Goal: Obtain resource: Download file/media

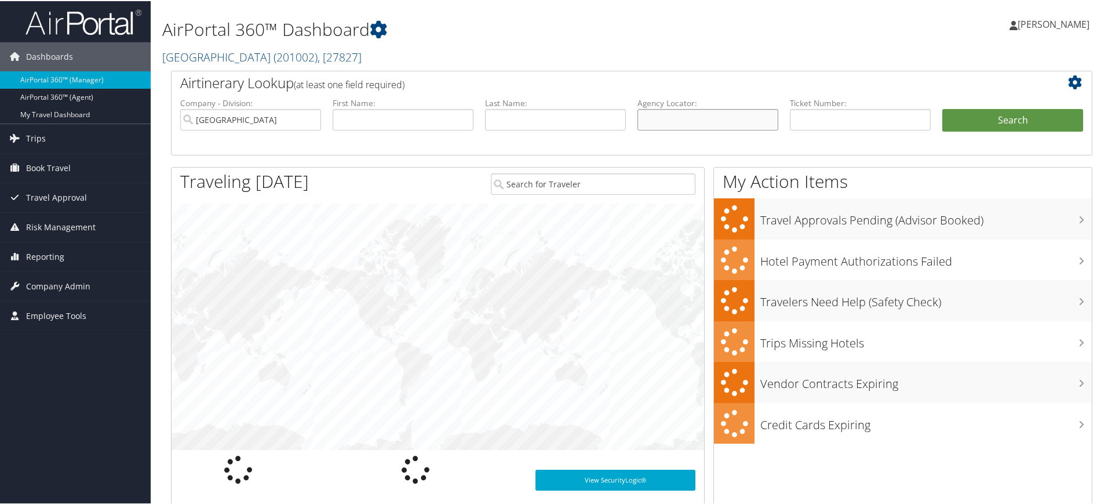
click at [701, 123] on input "text" at bounding box center [708, 118] width 141 height 21
paste input "DL7S1D"
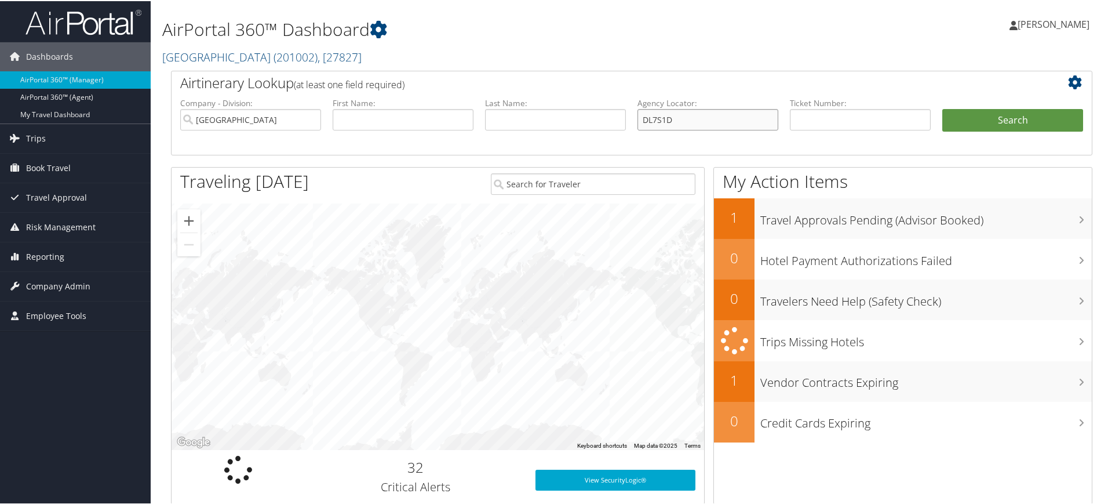
type input "DL7S1D"
click at [311, 119] on input "Colgate University" at bounding box center [250, 118] width 141 height 21
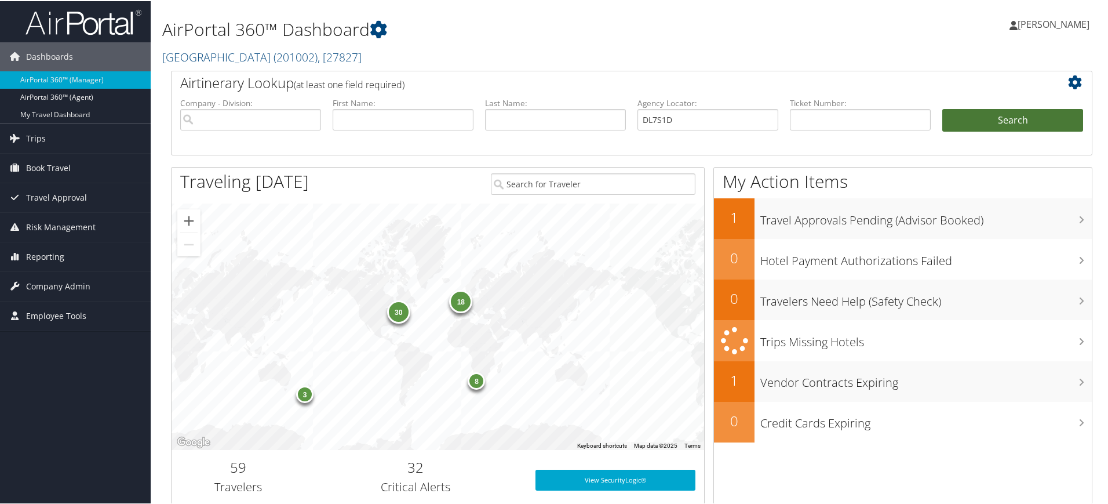
click at [984, 119] on button "Search" at bounding box center [1013, 119] width 141 height 23
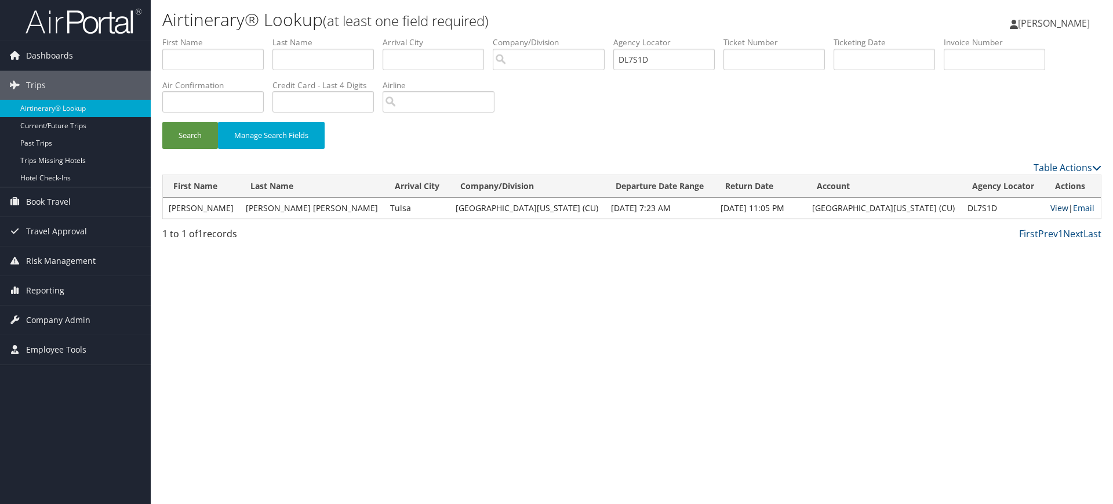
click at [1050, 208] on link "View" at bounding box center [1059, 207] width 18 height 11
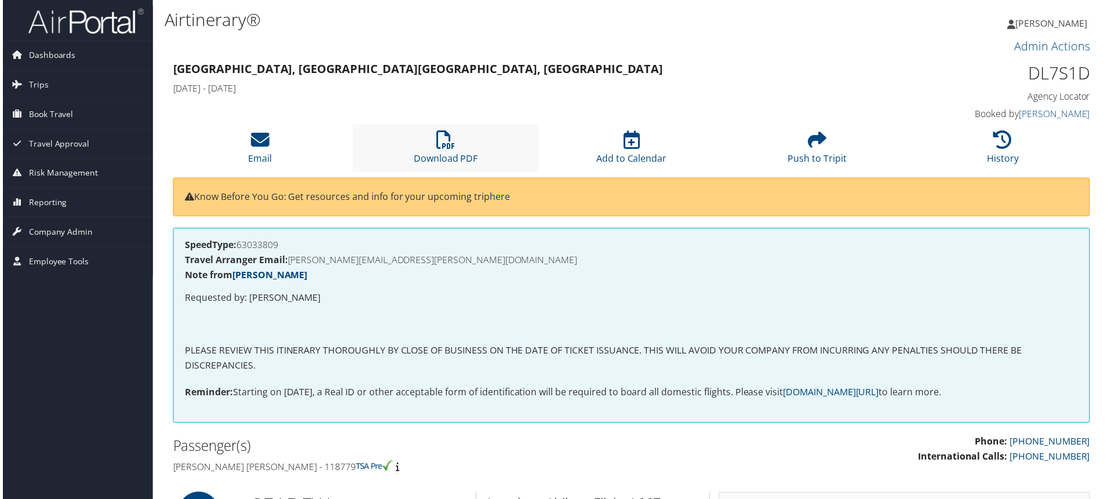
click at [439, 151] on li "Download PDF" at bounding box center [445, 148] width 187 height 47
